Goal: Navigation & Orientation: Find specific page/section

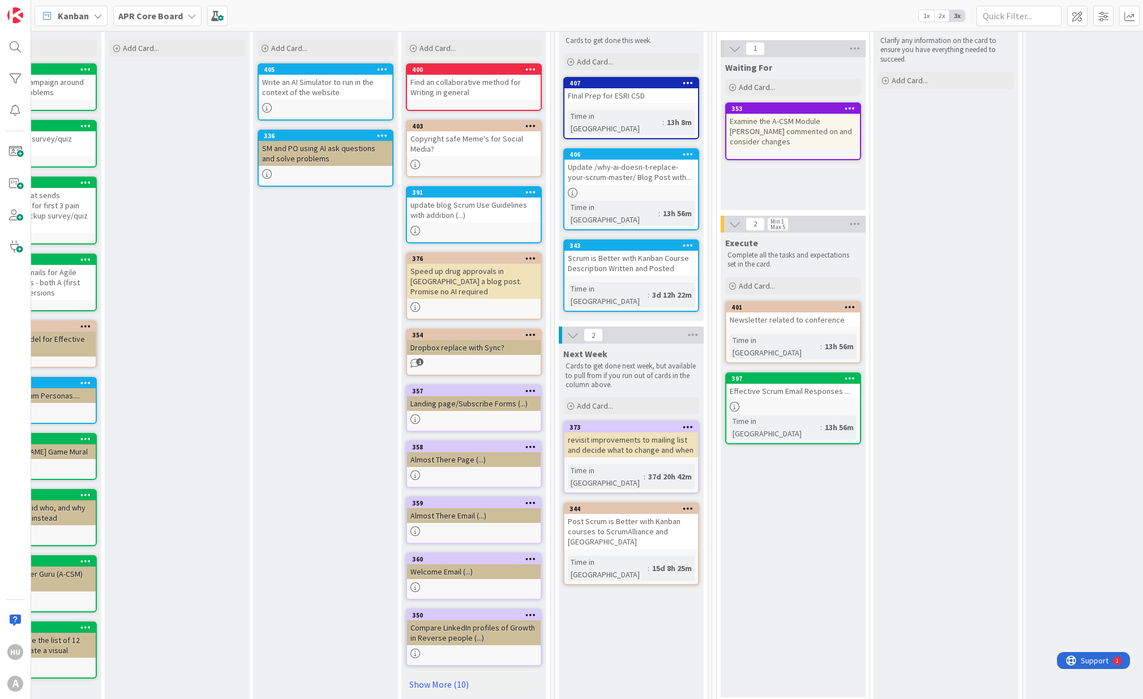
scroll to position [80, 380]
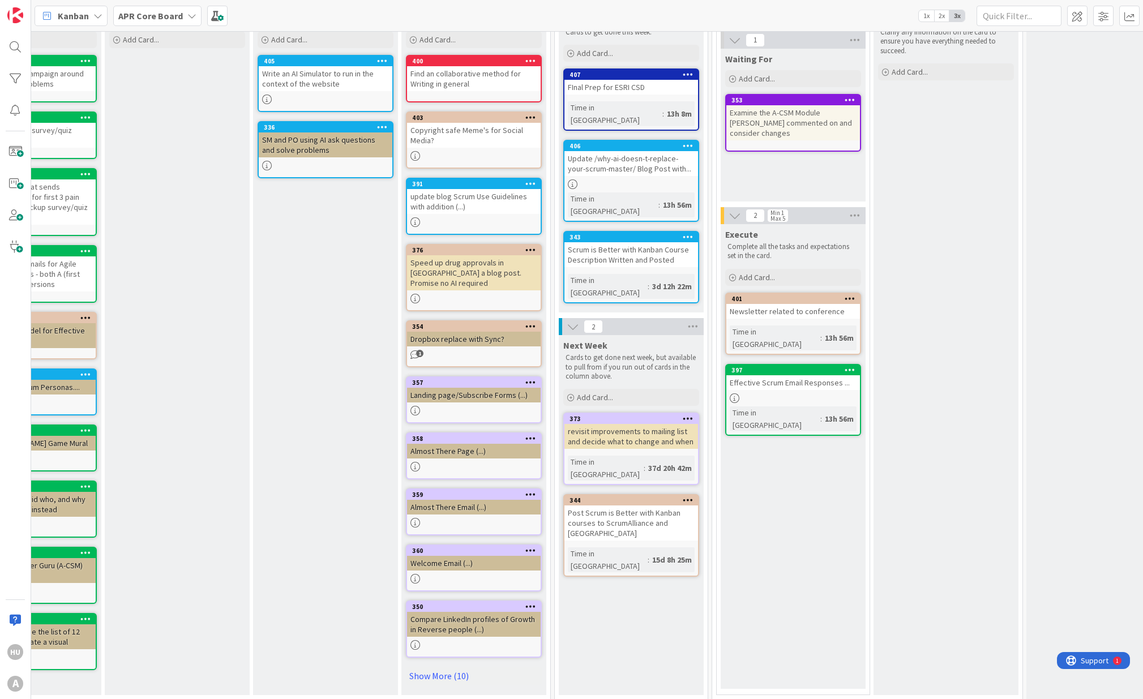
click at [500, 393] on link "357 Landing page/Subscribe Forms (...)" at bounding box center [474, 399] width 136 height 47
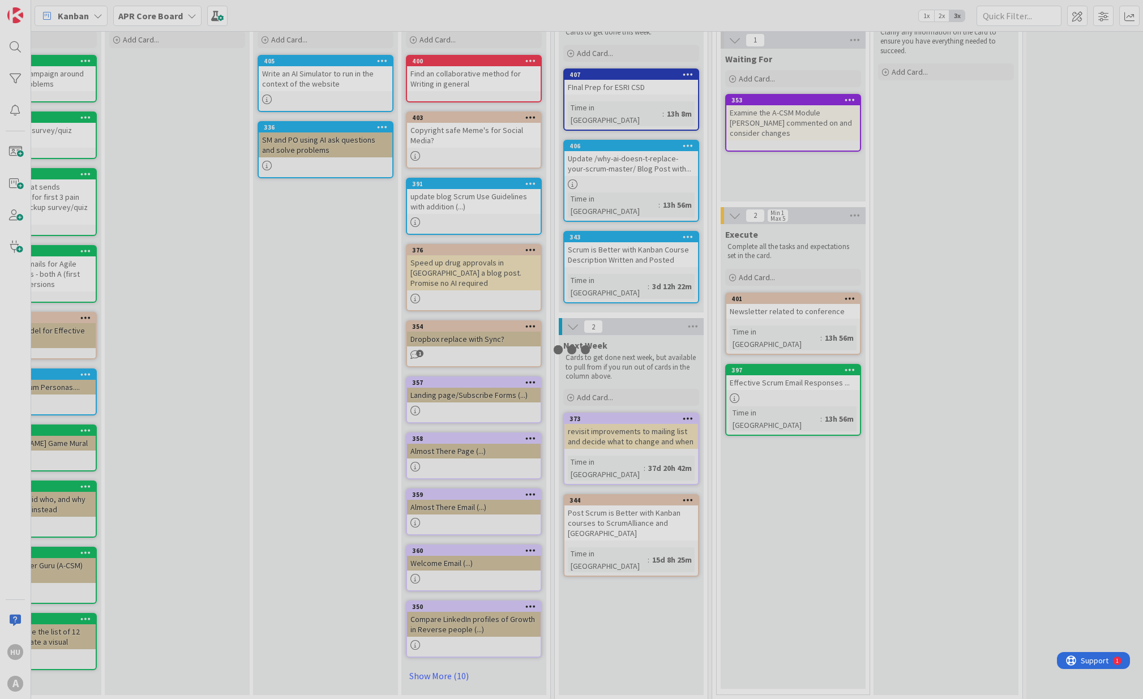
click at [500, 393] on div at bounding box center [571, 349] width 1143 height 699
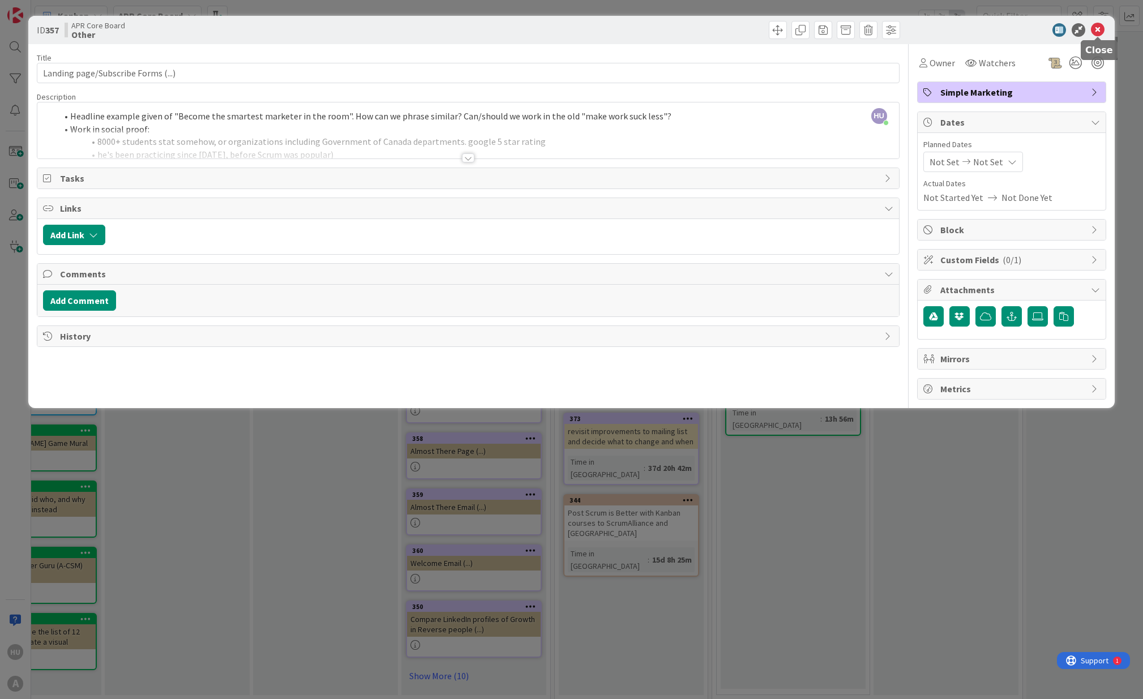
click at [1099, 30] on icon at bounding box center [1098, 30] width 14 height 14
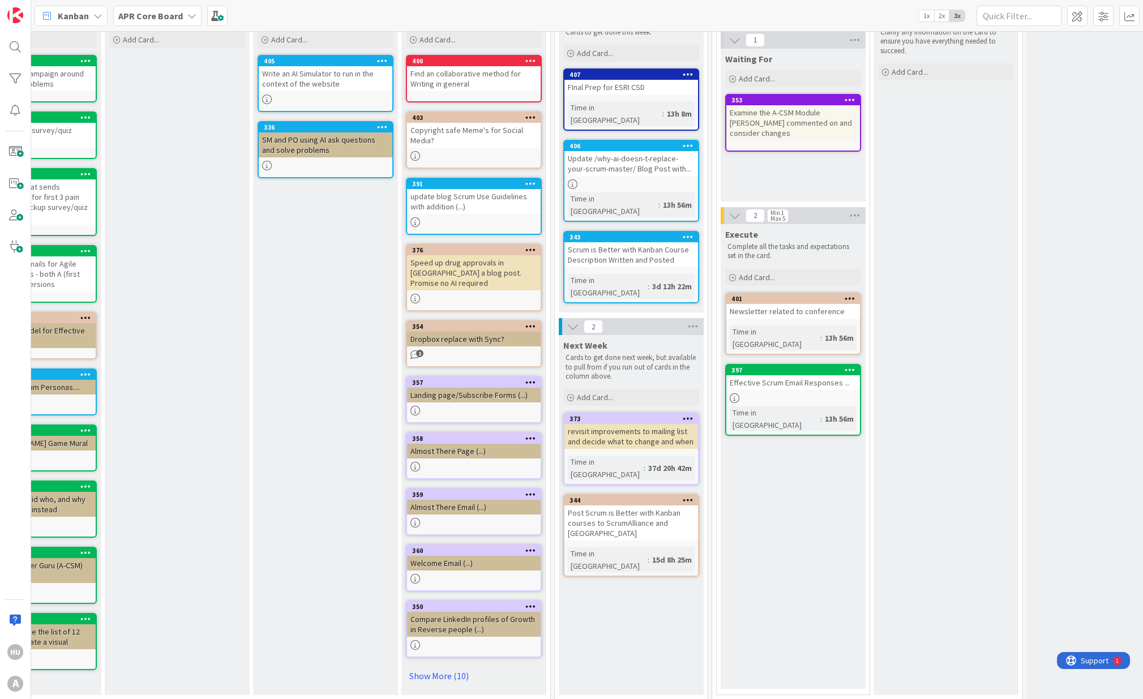
click at [442, 462] on div at bounding box center [474, 467] width 134 height 10
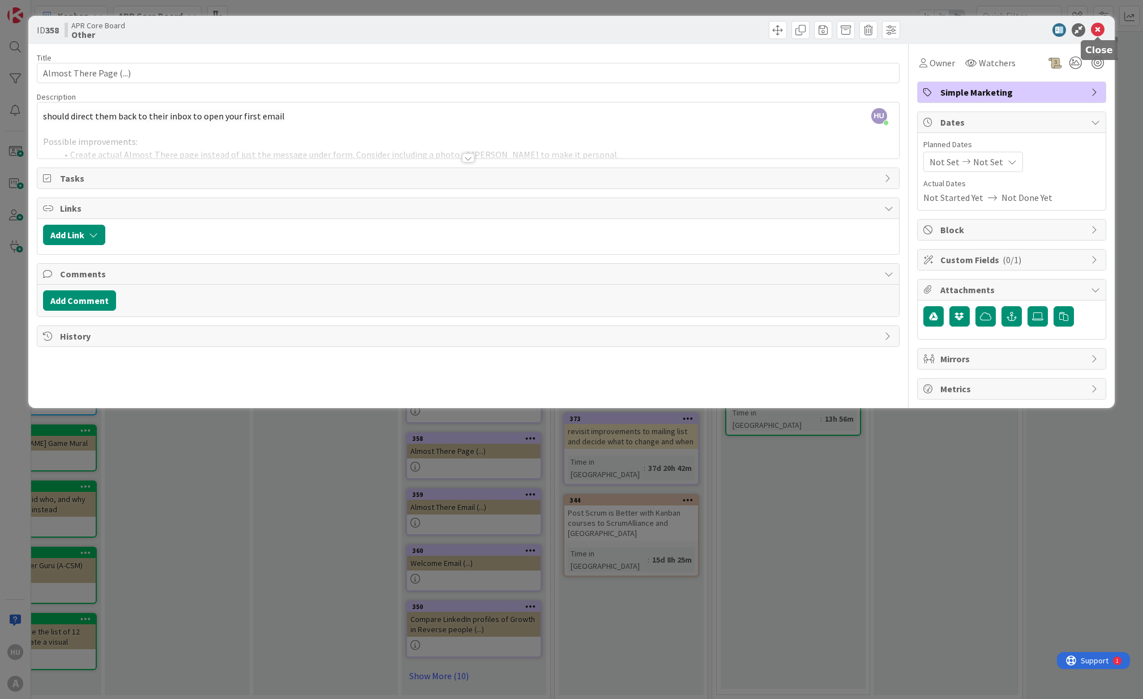
click at [1097, 29] on icon at bounding box center [1098, 30] width 14 height 14
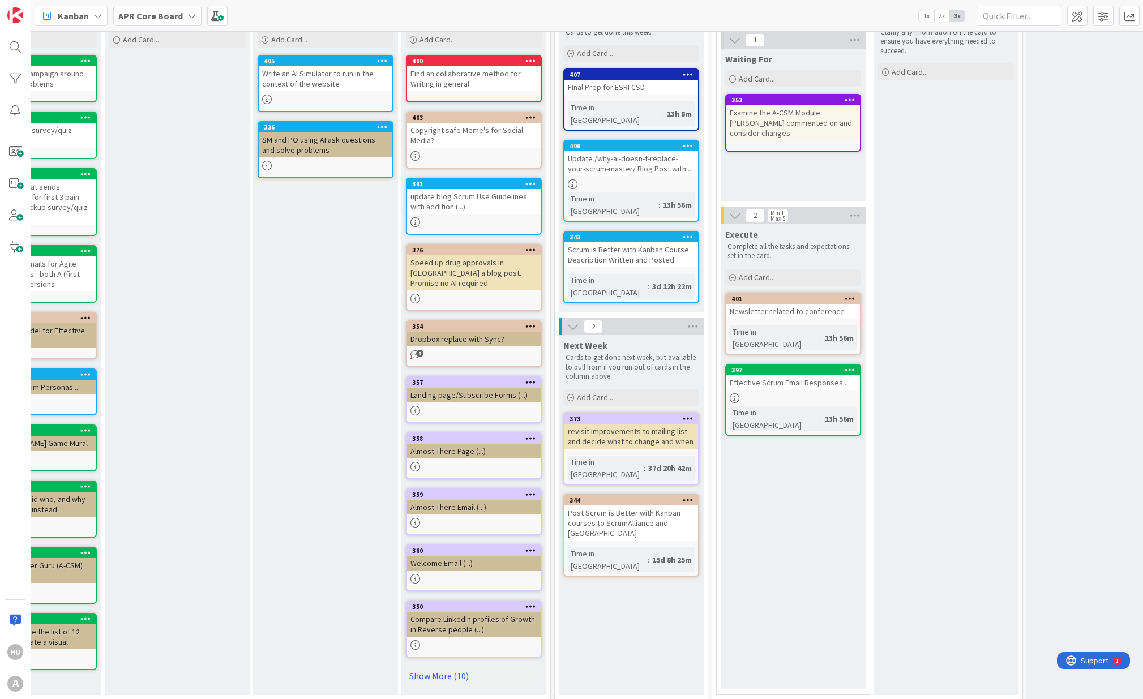
click at [485, 556] on div "Welcome Email (...)" at bounding box center [474, 563] width 134 height 15
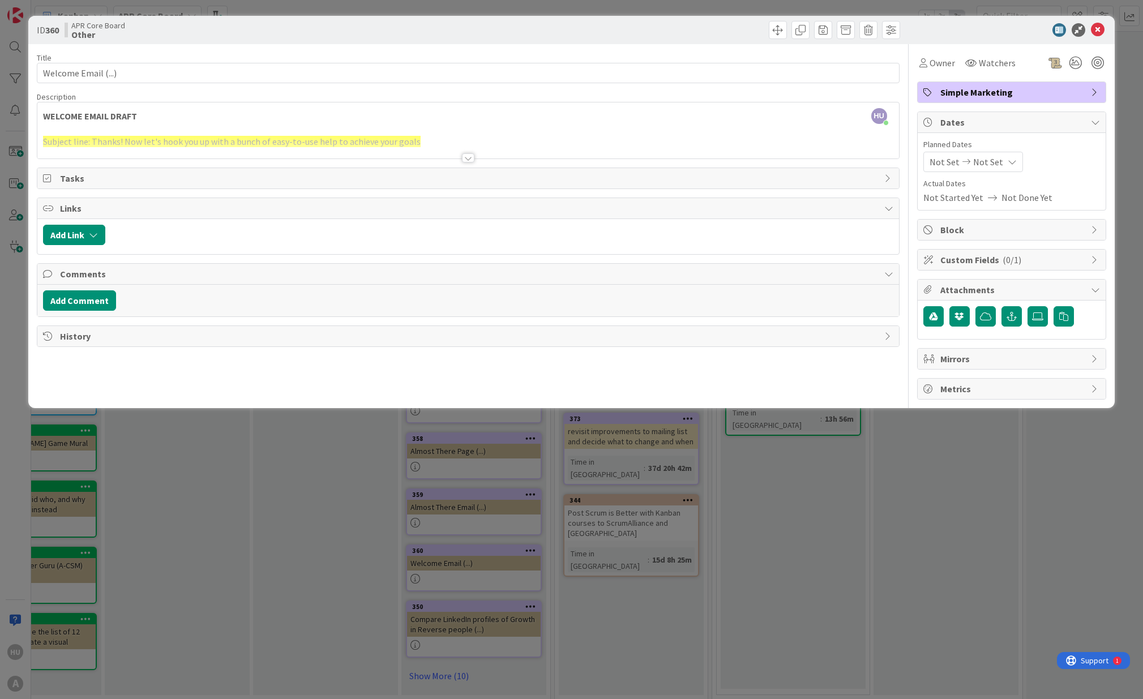
click at [469, 160] on div at bounding box center [468, 157] width 12 height 9
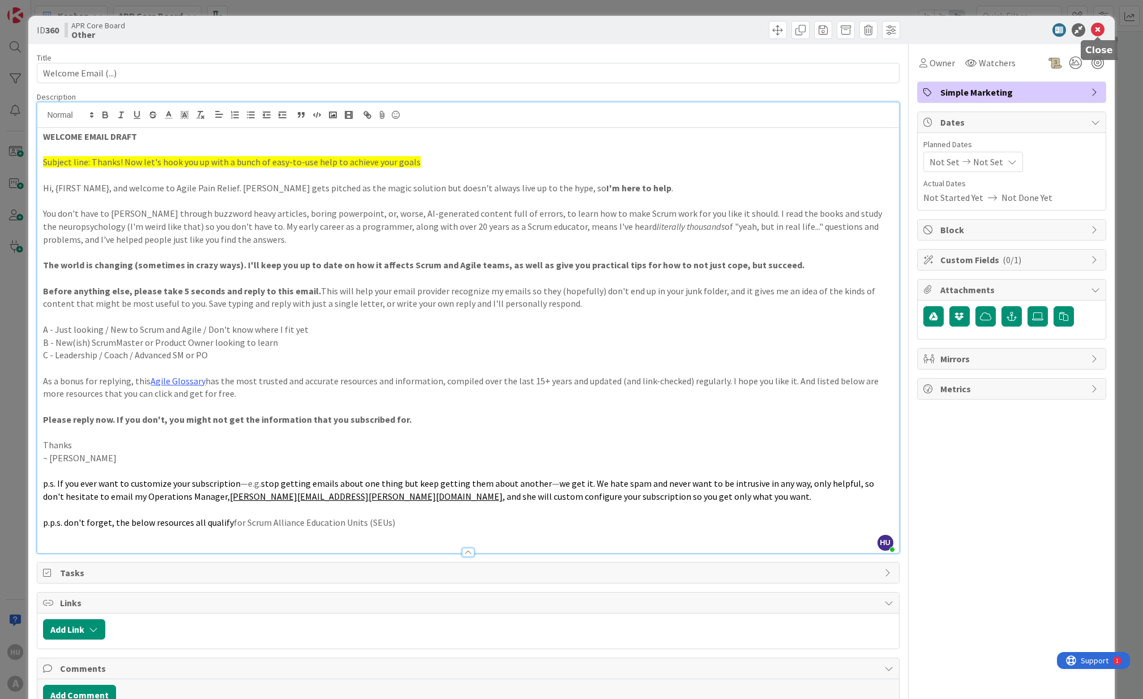
click at [1099, 29] on icon at bounding box center [1098, 30] width 14 height 14
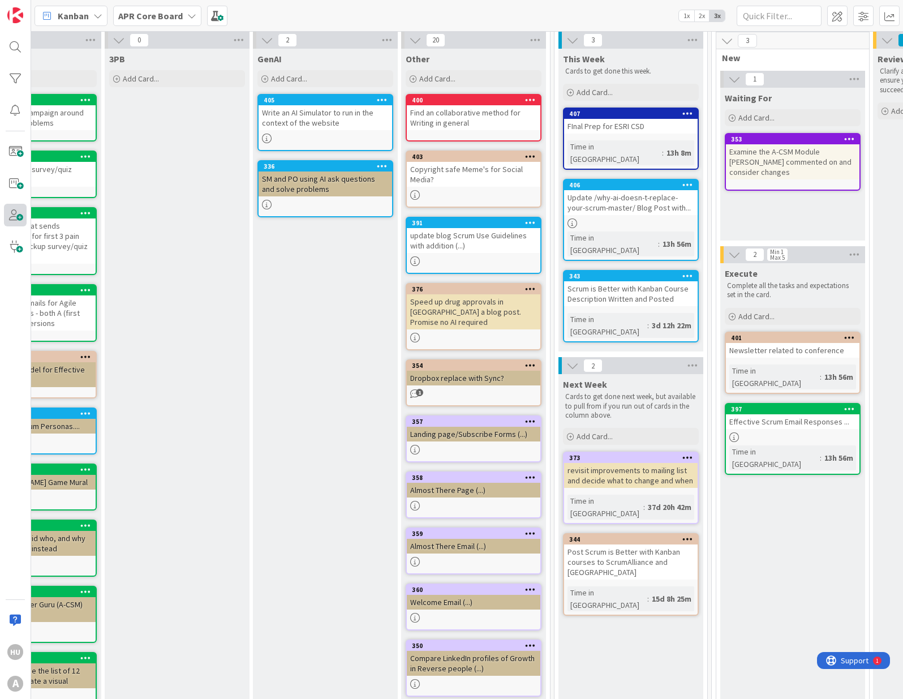
scroll to position [47, 380]
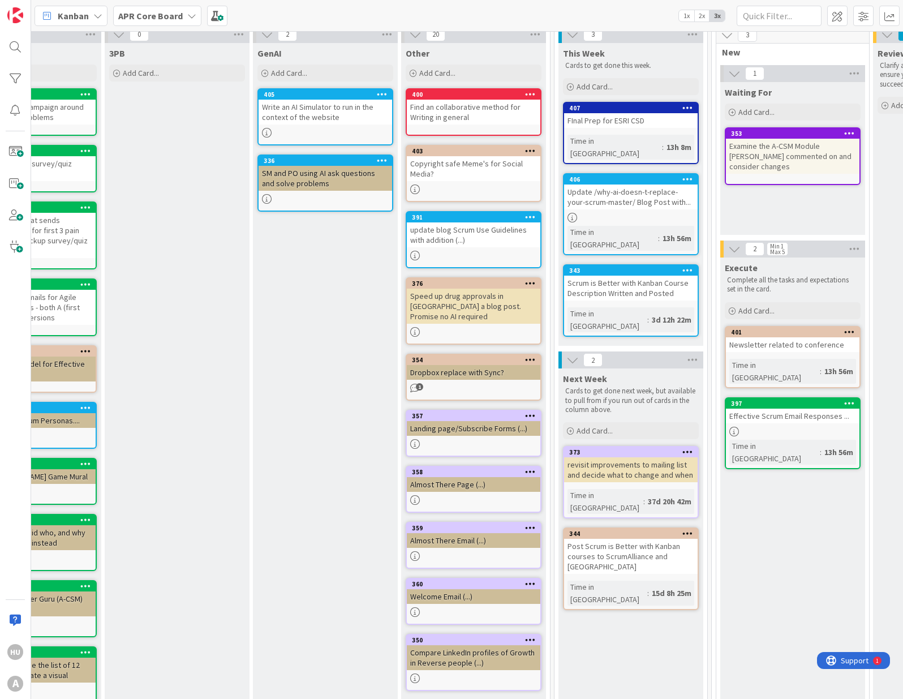
click at [692, 276] on div "Scrum is Better with Kanban Course Description Written and Posted" at bounding box center [631, 288] width 134 height 25
click at [692, 271] on div "4 Backlog Cards that are just ideas and still need to be thought about before g…" at bounding box center [467, 365] width 872 height 668
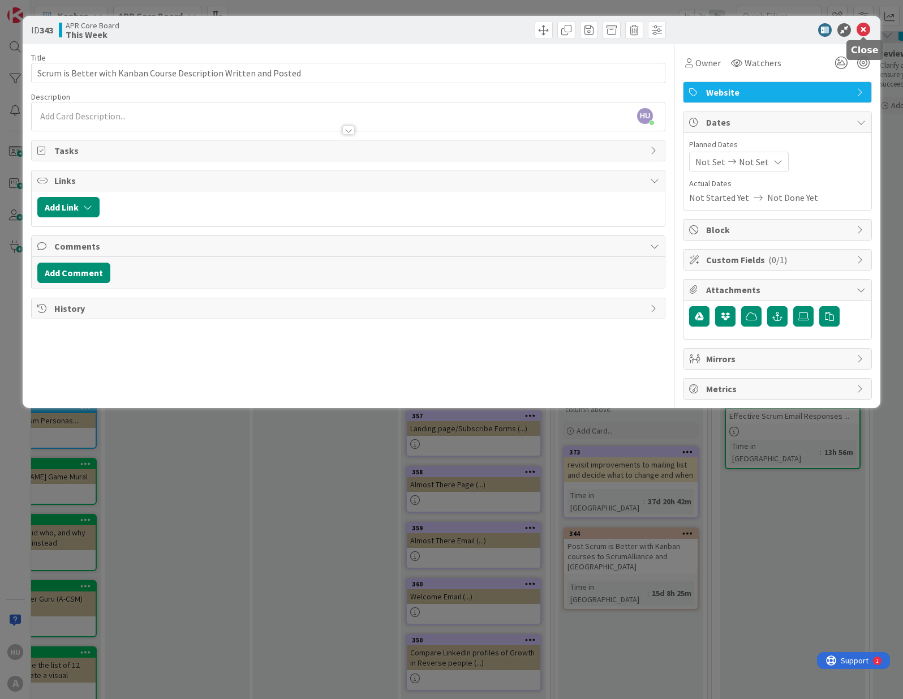
click at [863, 28] on icon at bounding box center [864, 30] width 14 height 14
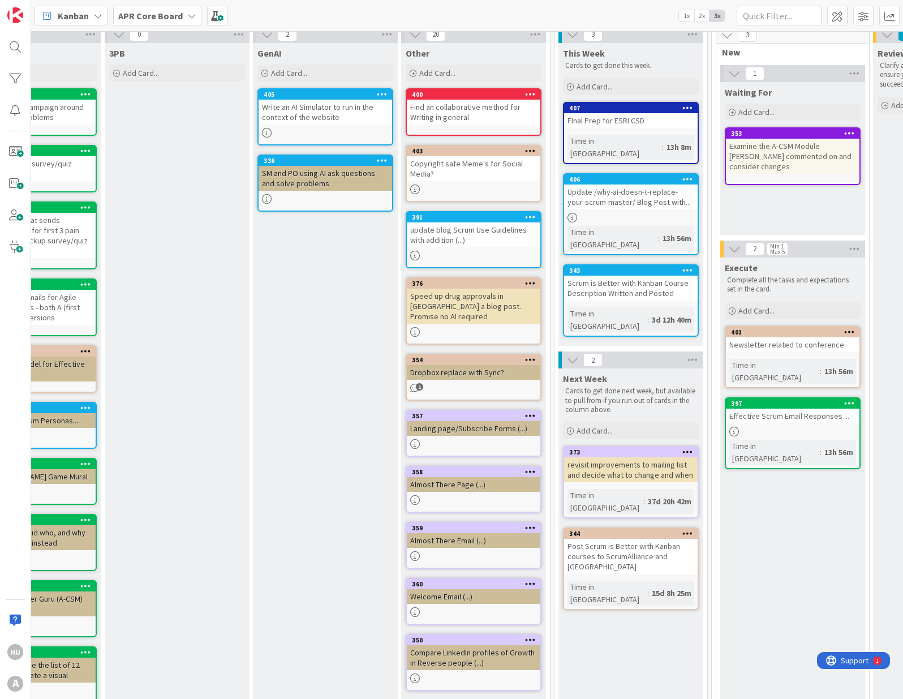
click at [632, 446] on link "373 revisit improvements to mailing list and decide what to change and when Tim…" at bounding box center [631, 482] width 136 height 72
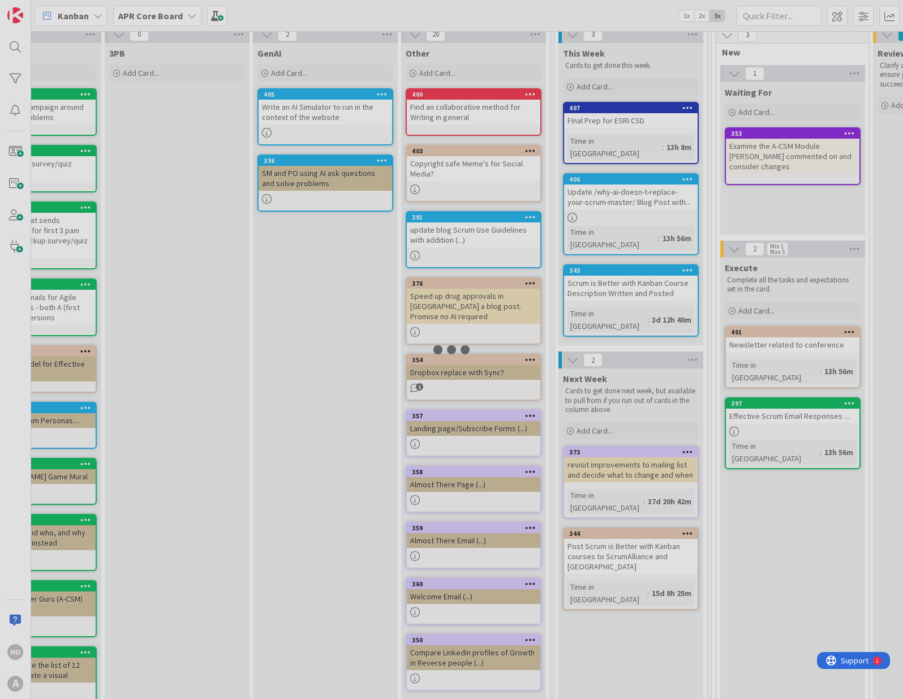
click at [632, 445] on div at bounding box center [451, 349] width 903 height 699
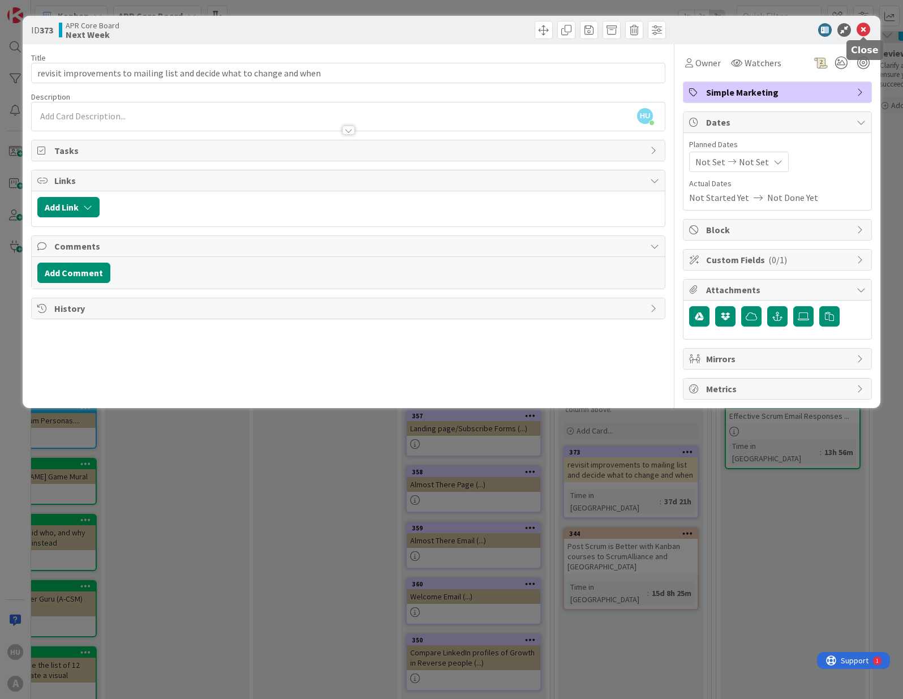
click at [867, 27] on icon at bounding box center [864, 30] width 14 height 14
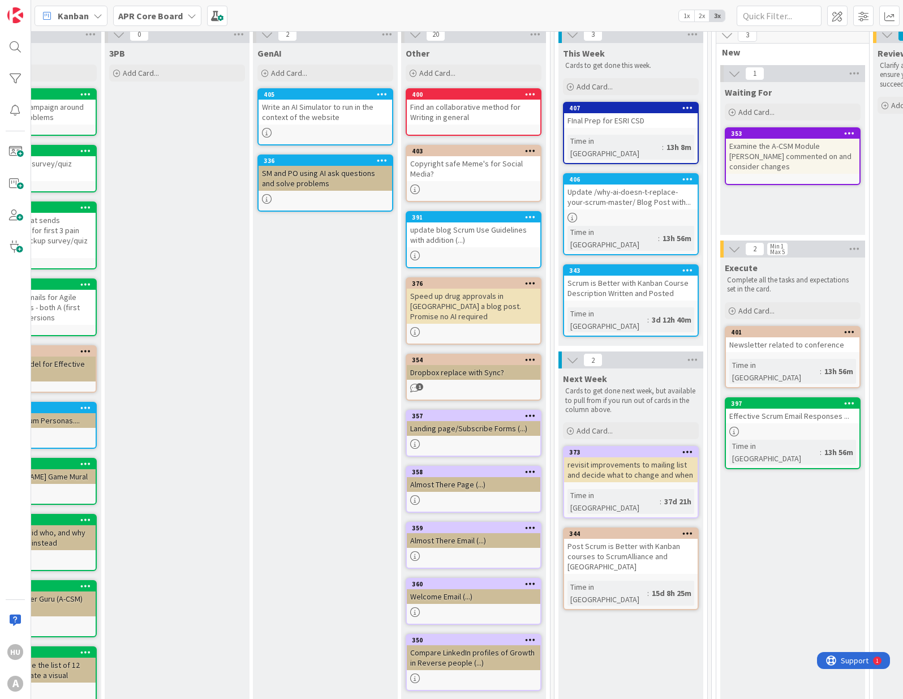
click at [648, 539] on div "Post Scrum is Better with Kanban courses to ScrumAlliance and [GEOGRAPHIC_DATA]" at bounding box center [631, 556] width 134 height 35
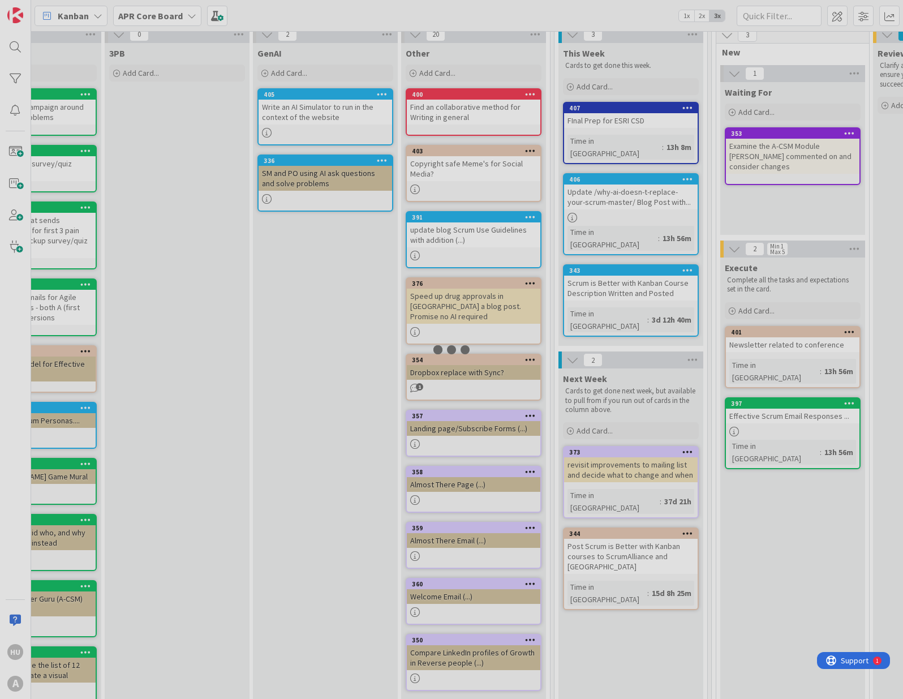
click at [648, 507] on div at bounding box center [451, 349] width 903 height 699
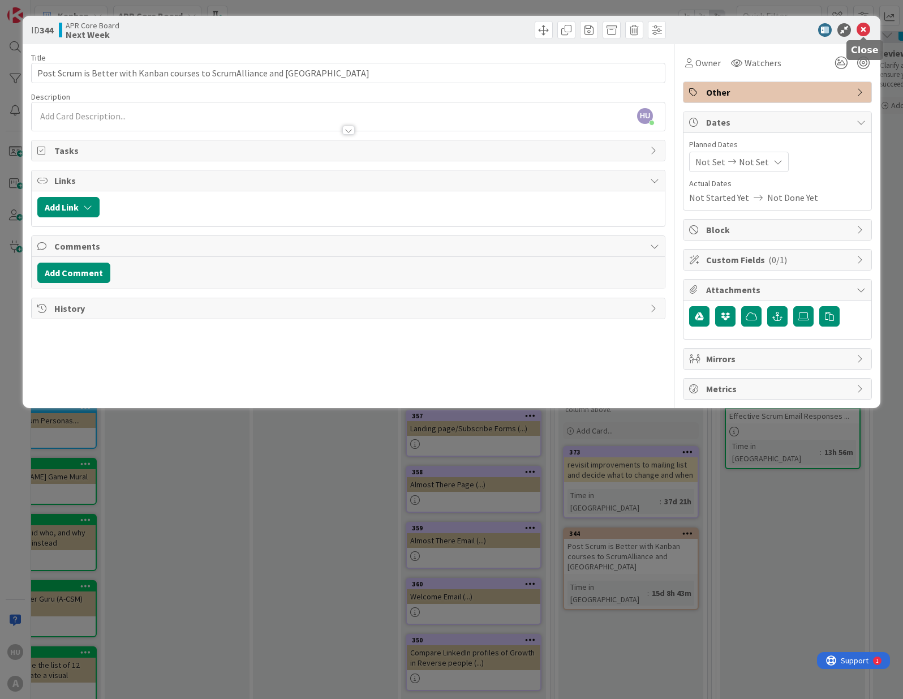
click at [865, 33] on icon at bounding box center [864, 30] width 14 height 14
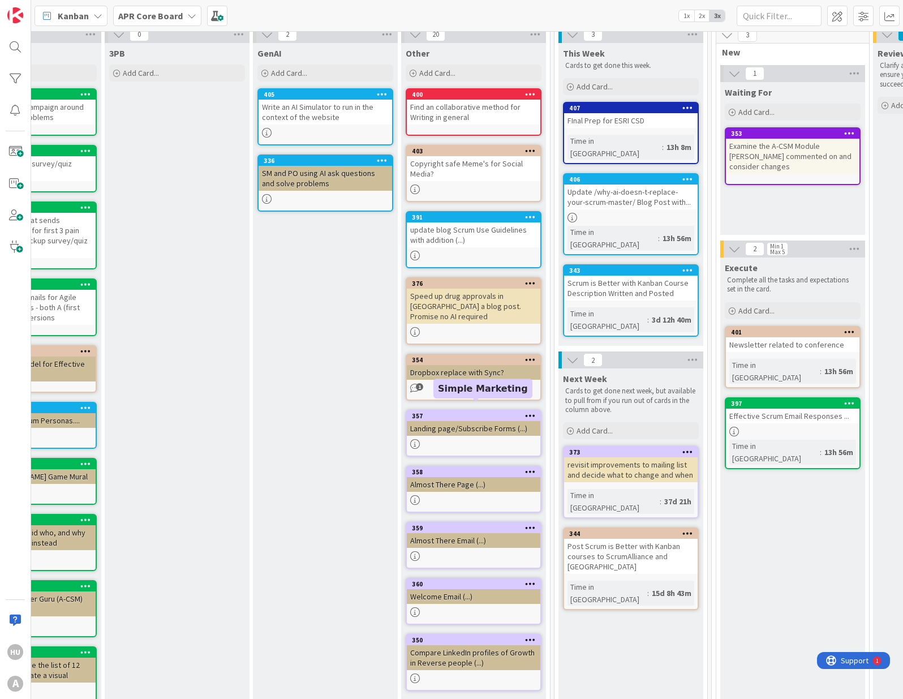
click at [488, 412] on div "357" at bounding box center [476, 416] width 128 height 8
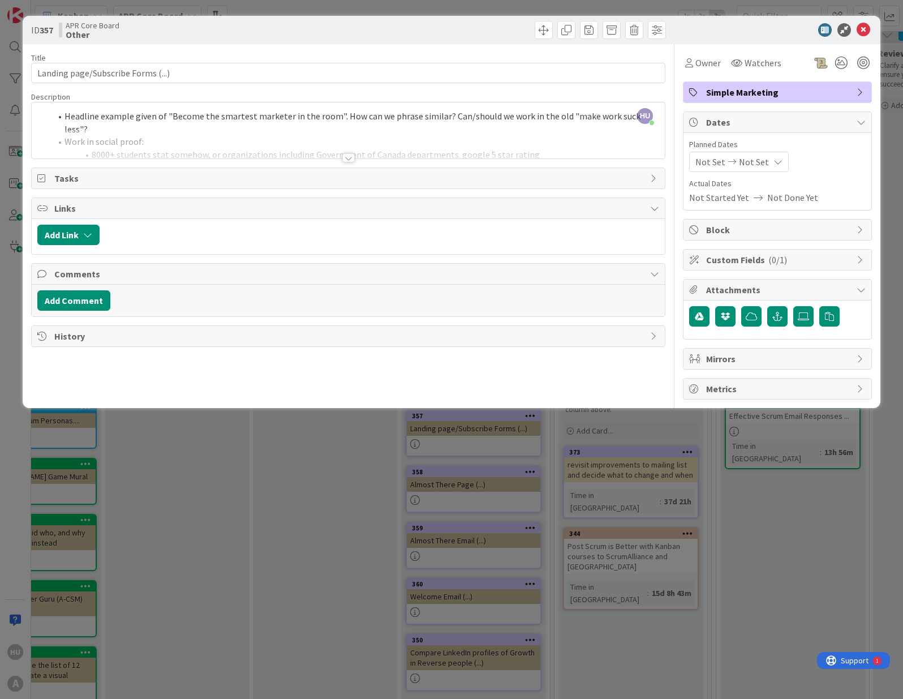
click at [349, 161] on div at bounding box center [348, 157] width 12 height 9
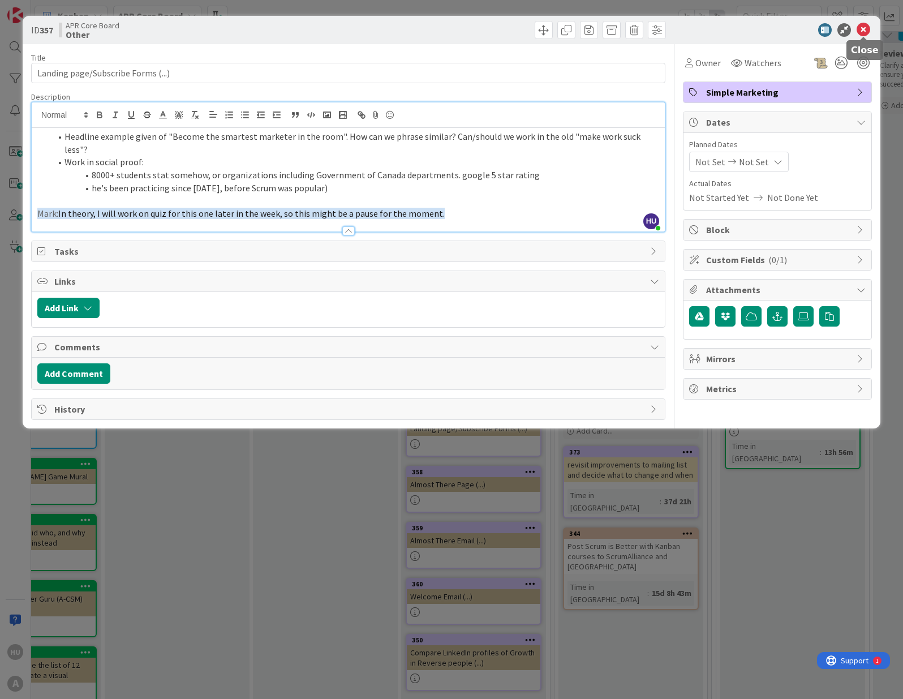
click at [865, 29] on icon at bounding box center [864, 30] width 14 height 14
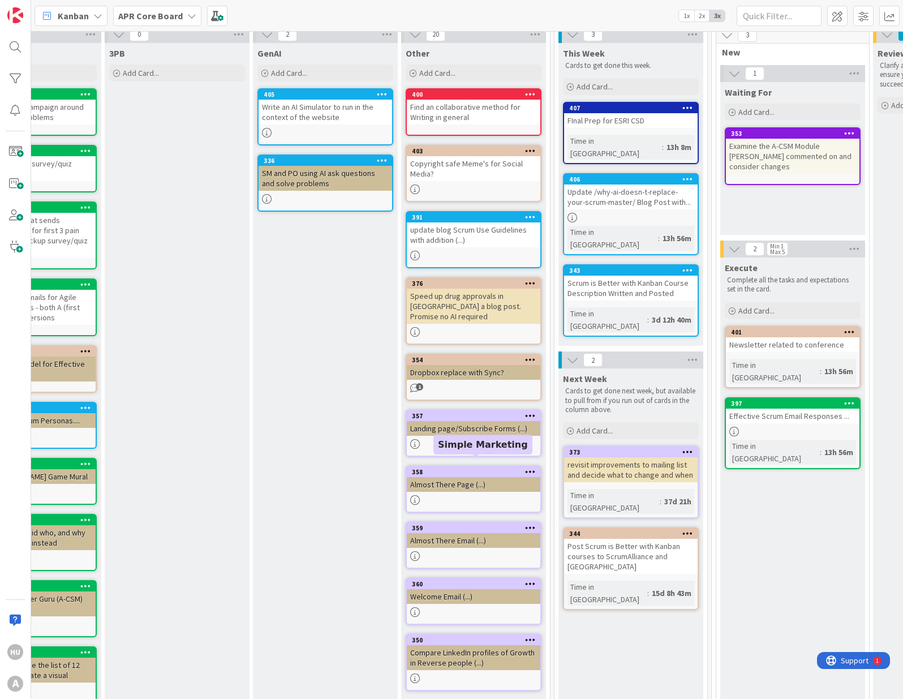
click at [454, 478] on div "Almost There Page (...)" at bounding box center [474, 484] width 134 height 15
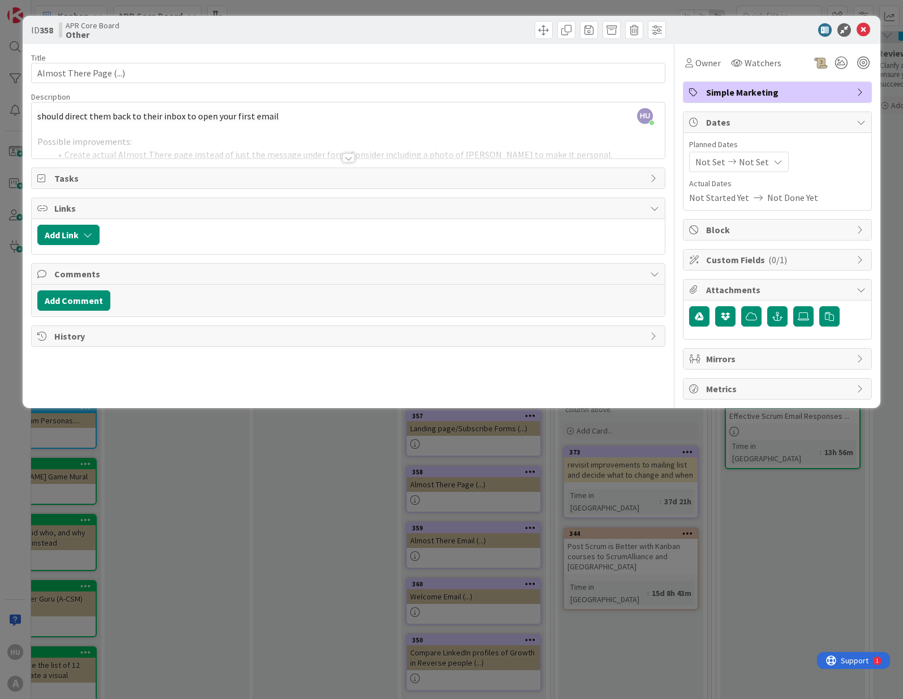
click at [348, 158] on div at bounding box center [348, 157] width 12 height 9
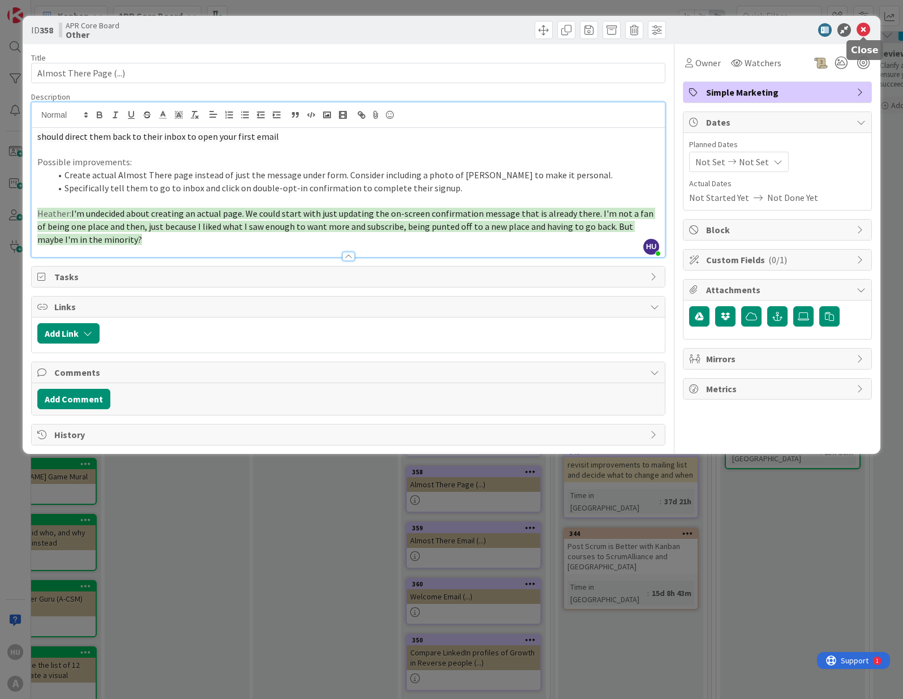
click at [865, 31] on icon at bounding box center [864, 30] width 14 height 14
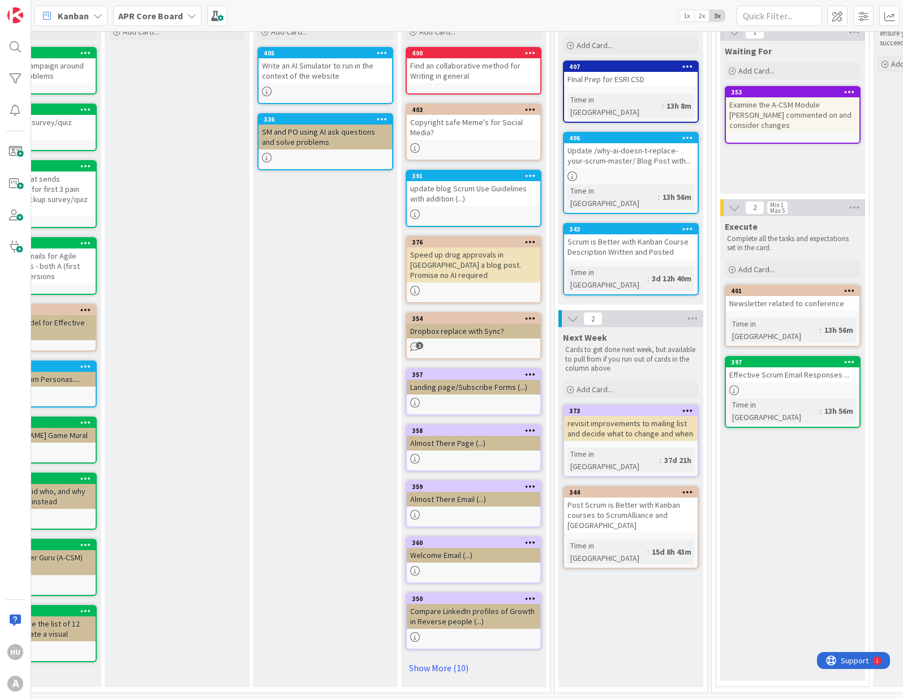
scroll to position [0, 380]
